Goal: Task Accomplishment & Management: Use online tool/utility

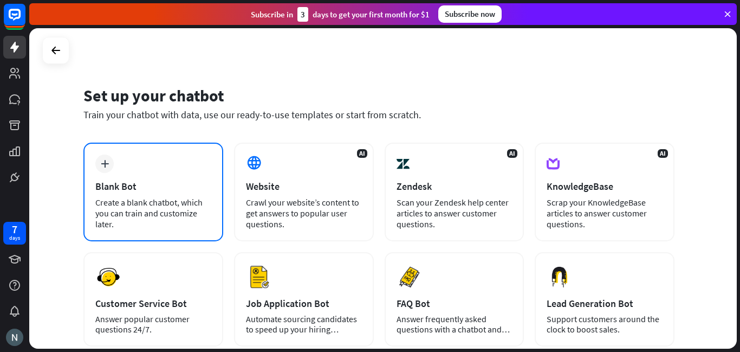
click at [120, 188] on div "Blank Bot" at bounding box center [153, 186] width 116 height 12
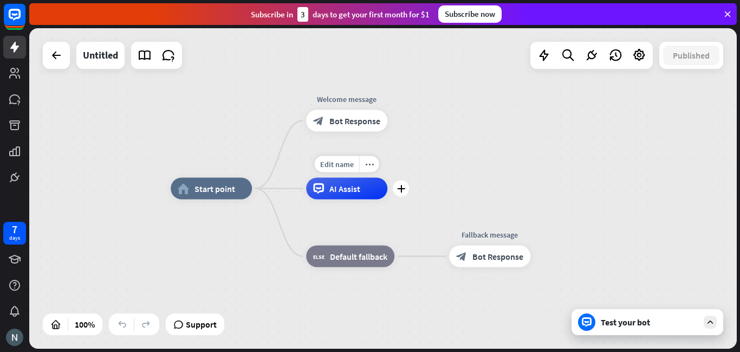
click at [330, 189] on span "AI Assist" at bounding box center [345, 188] width 31 height 11
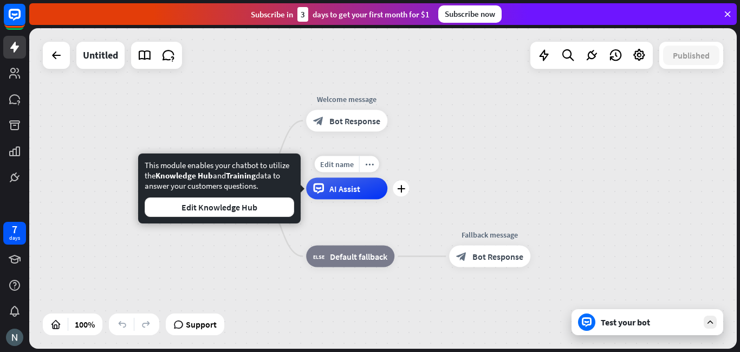
click at [330, 189] on span "AI Assist" at bounding box center [345, 188] width 31 height 11
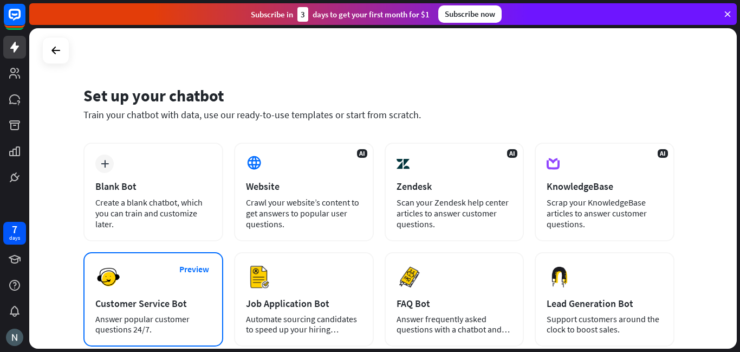
click at [144, 319] on div "Answer popular customer questions 24/7." at bounding box center [153, 324] width 116 height 21
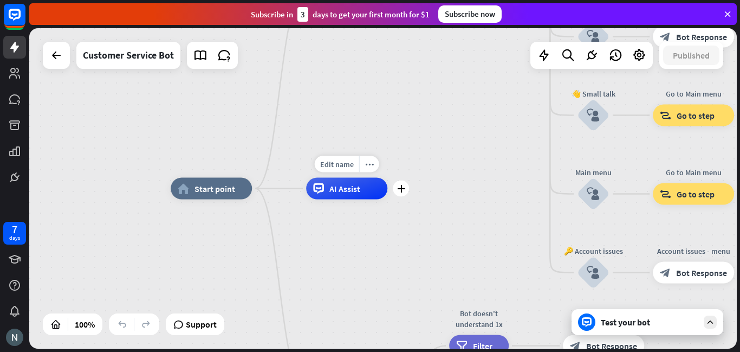
click at [331, 184] on span "AI Assist" at bounding box center [345, 188] width 31 height 11
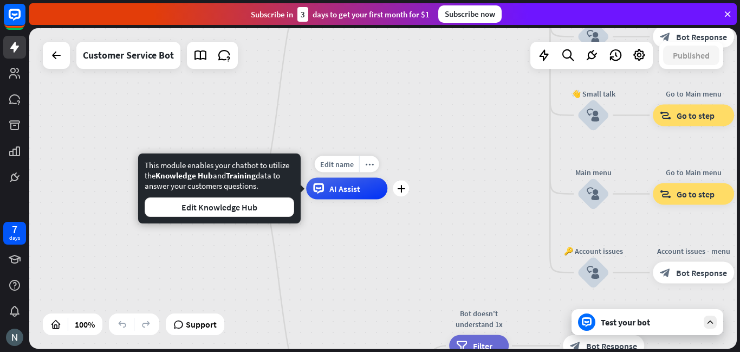
click at [331, 184] on span "AI Assist" at bounding box center [345, 188] width 31 height 11
